Goal: Task Accomplishment & Management: Use online tool/utility

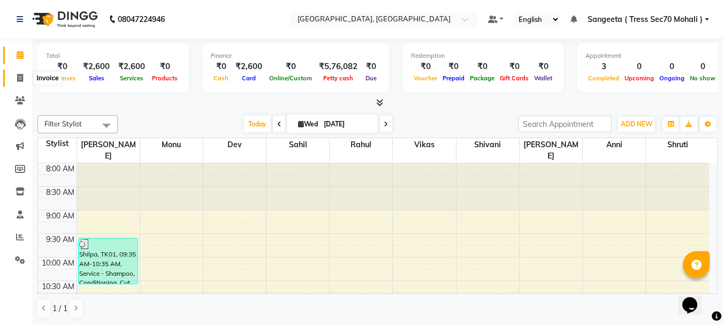
click at [21, 78] on icon at bounding box center [20, 78] width 6 height 8
select select "6241"
select select "service"
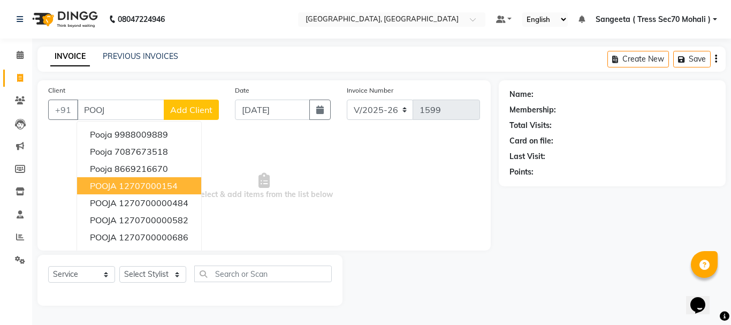
click at [135, 180] on button "POOJA 12707000154" at bounding box center [139, 185] width 124 height 17
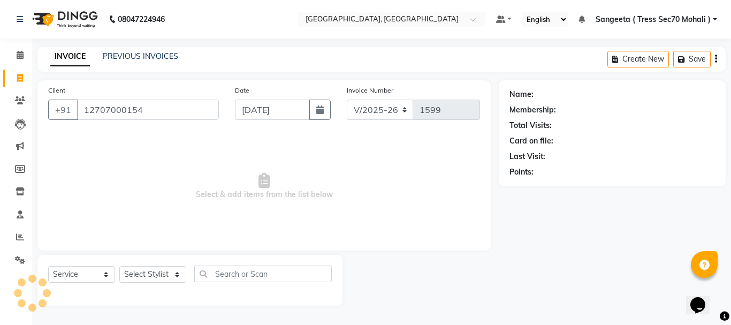
type input "12707000154"
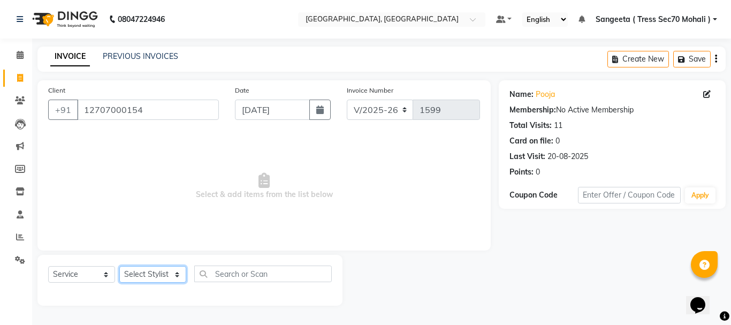
click at [140, 277] on select "Select Stylist Anni [PERSON_NAME] [PERSON_NAME] [PERSON_NAME] [PERSON_NAME] shr…" at bounding box center [152, 274] width 67 height 17
select select "46194"
click at [119, 266] on select "Select Stylist Anni [PERSON_NAME] [PERSON_NAME] [PERSON_NAME] [PERSON_NAME] shr…" at bounding box center [152, 274] width 67 height 17
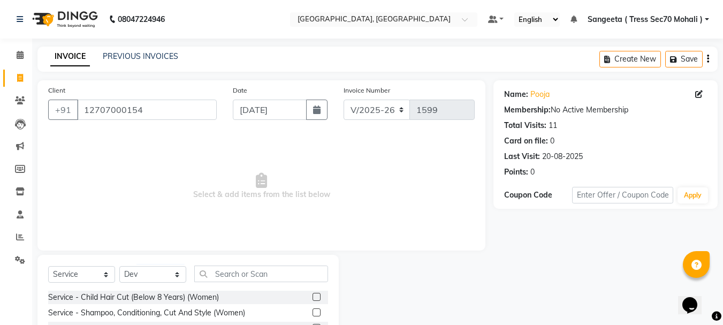
click at [275, 283] on div "Select Service Product Membership Package Voucher Prepaid Gift Card Select Styl…" at bounding box center [188, 277] width 280 height 25
click at [273, 271] on input "text" at bounding box center [261, 273] width 134 height 17
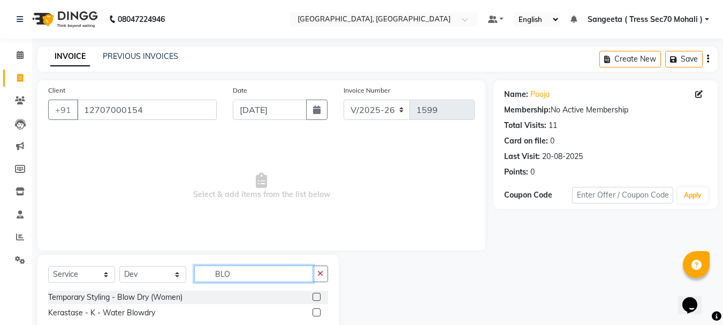
type input "BLO"
click at [316, 294] on label at bounding box center [316, 297] width 8 height 8
click at [316, 294] on input "checkbox" at bounding box center [315, 297] width 7 height 7
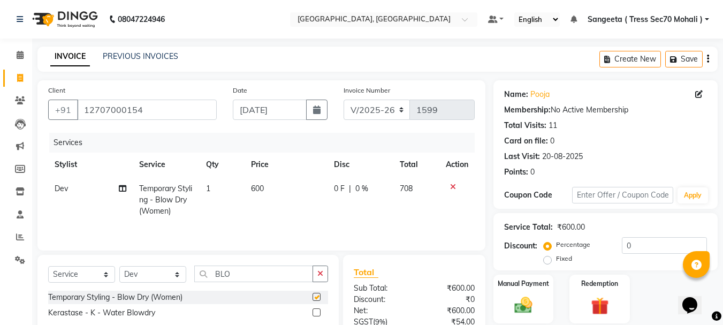
checkbox input "false"
click at [288, 191] on td "600" at bounding box center [285, 200] width 83 height 47
select select "46194"
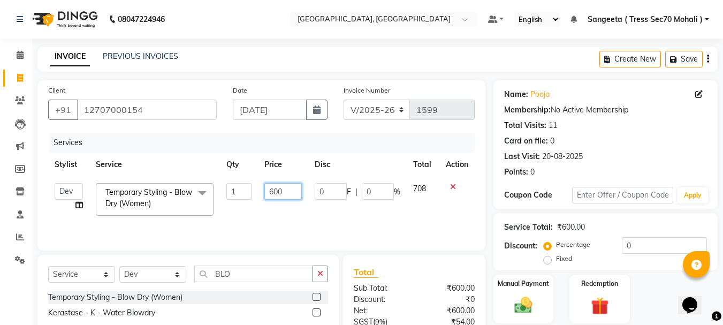
click at [288, 191] on input "600" at bounding box center [282, 191] width 37 height 17
type input "6"
type input "500"
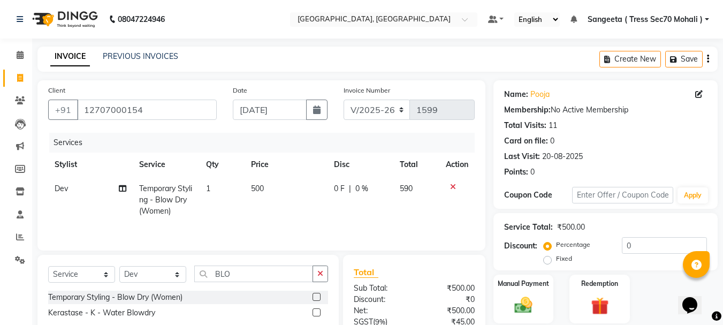
click at [399, 128] on div "Client [PHONE_NUMBER] Date [DATE] Invoice Number V/2025 V/[PHONE_NUMBER] Servic…" at bounding box center [261, 165] width 448 height 170
click at [707, 59] on icon "button" at bounding box center [708, 59] width 2 height 1
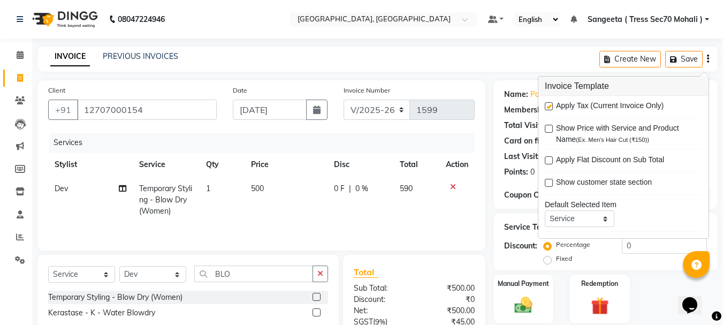
click at [545, 107] on label at bounding box center [549, 106] width 8 height 8
click at [545, 107] on input "checkbox" at bounding box center [548, 106] width 7 height 7
checkbox input "false"
click at [526, 300] on img at bounding box center [523, 304] width 30 height 21
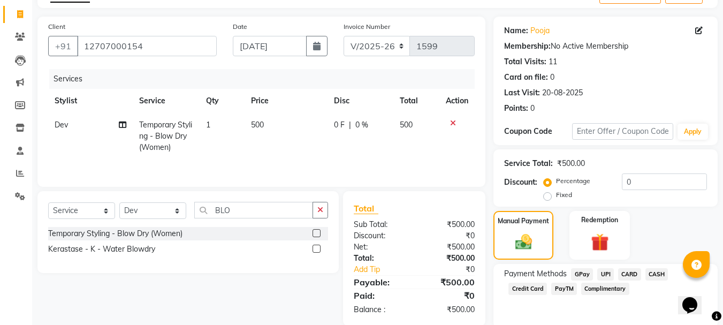
scroll to position [105, 0]
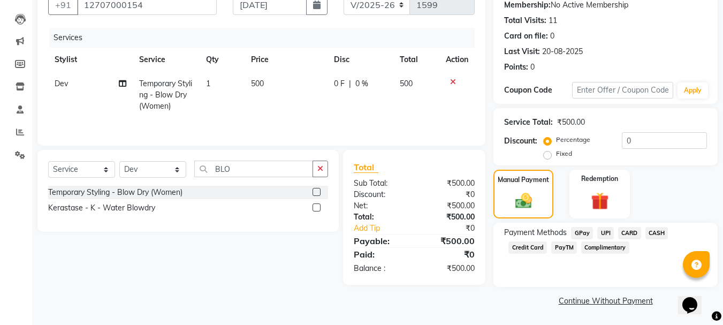
click at [631, 230] on span "CARD" at bounding box center [629, 233] width 23 height 12
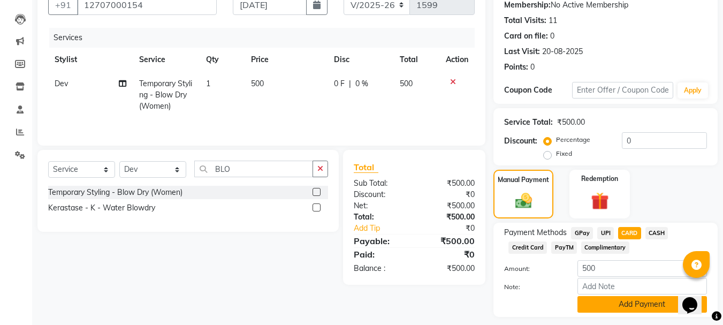
click at [623, 304] on button "Add Payment" at bounding box center [641, 304] width 129 height 17
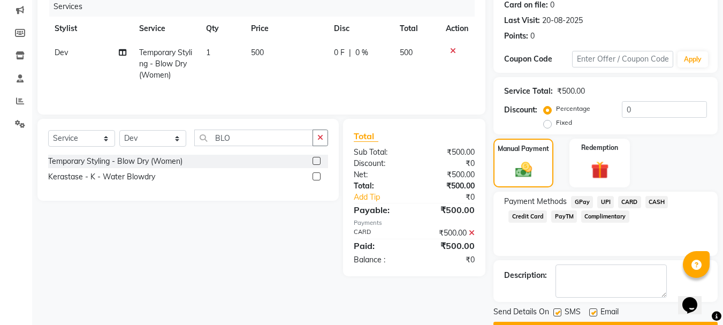
scroll to position [165, 0]
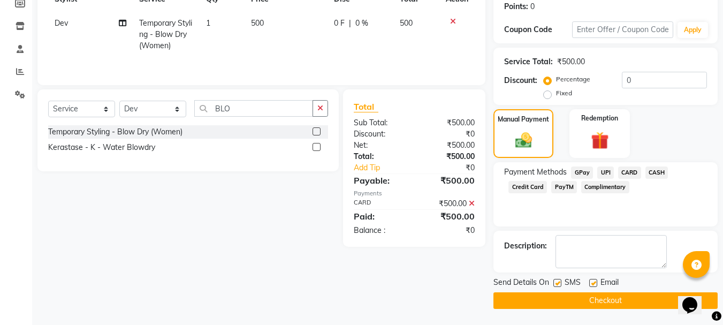
click at [557, 283] on label at bounding box center [557, 283] width 8 height 8
click at [557, 283] on input "checkbox" at bounding box center [556, 283] width 7 height 7
checkbox input "false"
click at [584, 305] on button "Checkout" at bounding box center [605, 300] width 224 height 17
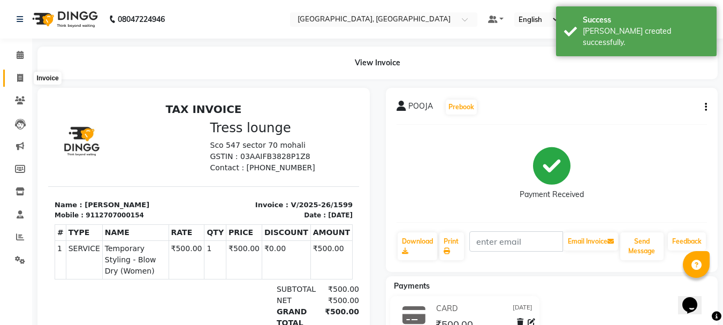
click at [20, 80] on icon at bounding box center [20, 78] width 6 height 8
select select "service"
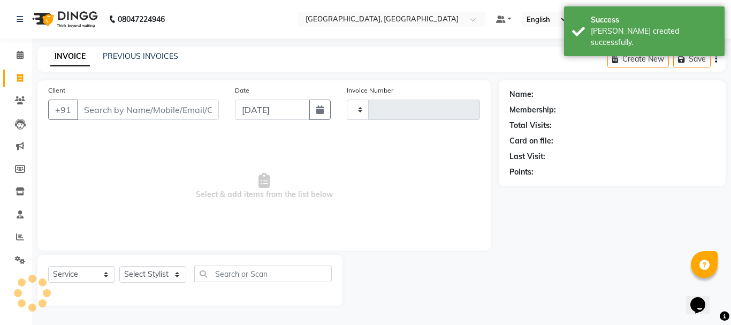
type input "1600"
select select "6241"
